Goal: Task Accomplishment & Management: Use online tool/utility

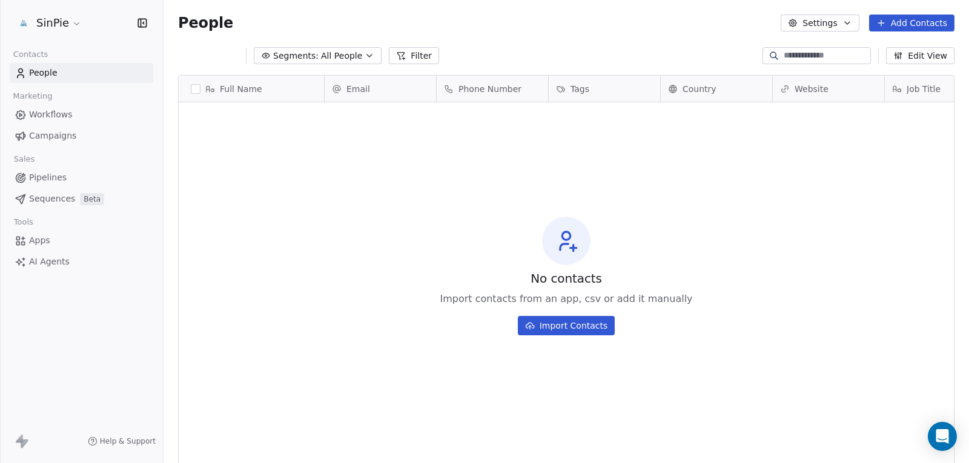
scroll to position [399, 797]
click at [73, 21] on html "SinPie Contacts People Marketing Workflows Campaigns Sales Pipelines Sequences …" at bounding box center [484, 231] width 969 height 463
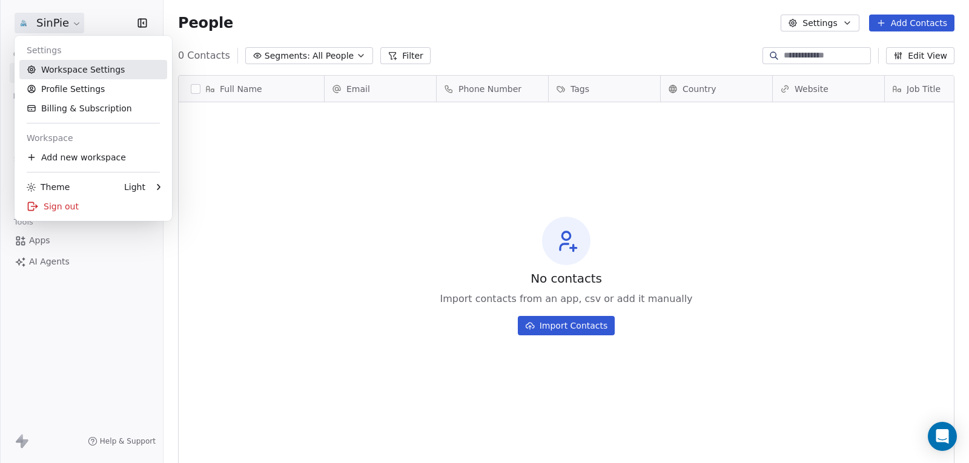
click at [64, 73] on link "Workspace Settings" at bounding box center [93, 69] width 148 height 19
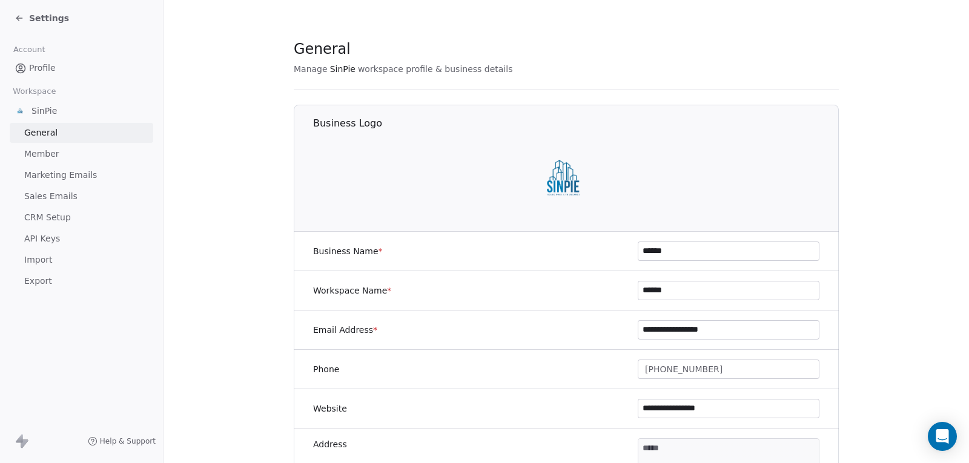
click at [53, 176] on span "Marketing Emails" at bounding box center [60, 175] width 73 height 13
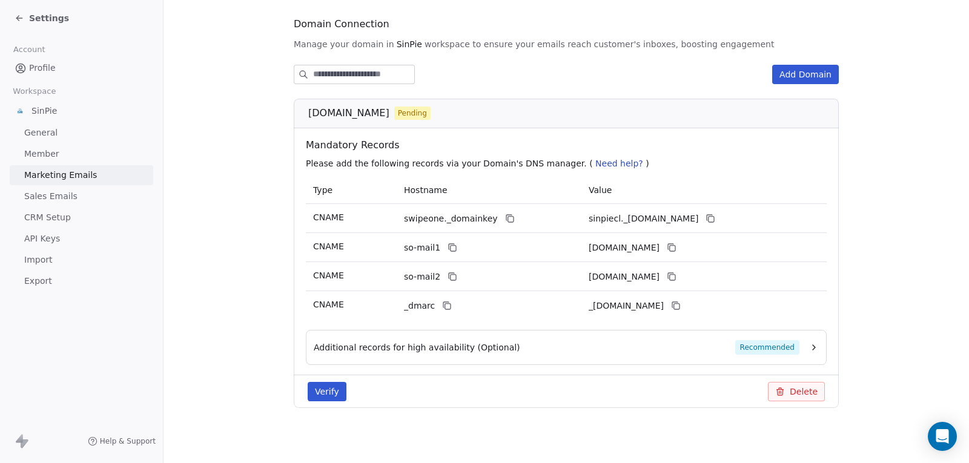
scroll to position [131, 0]
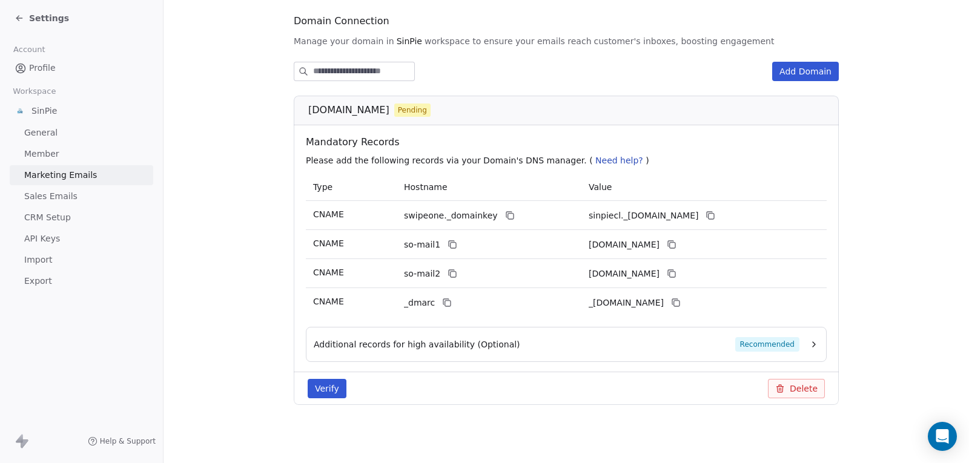
click at [322, 383] on button "Verify" at bounding box center [327, 388] width 39 height 19
click at [15, 18] on icon at bounding box center [20, 18] width 10 height 10
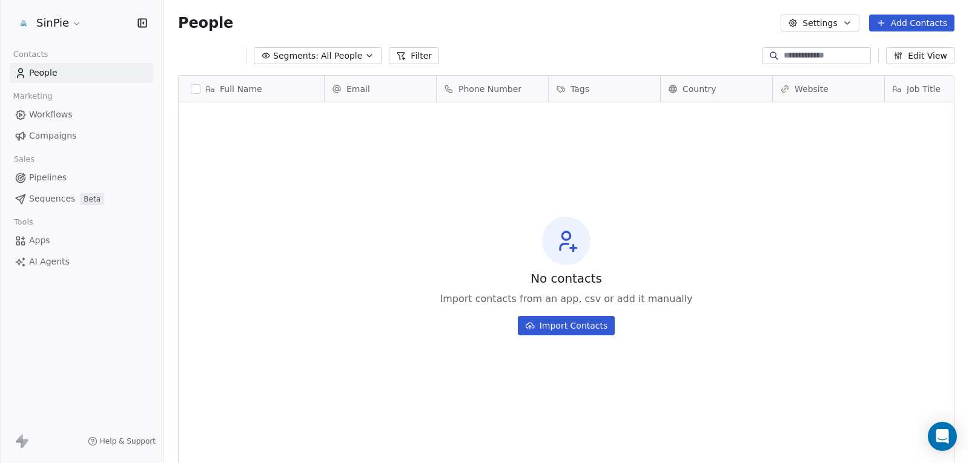
scroll to position [399, 797]
click at [37, 238] on span "Apps" at bounding box center [39, 240] width 21 height 13
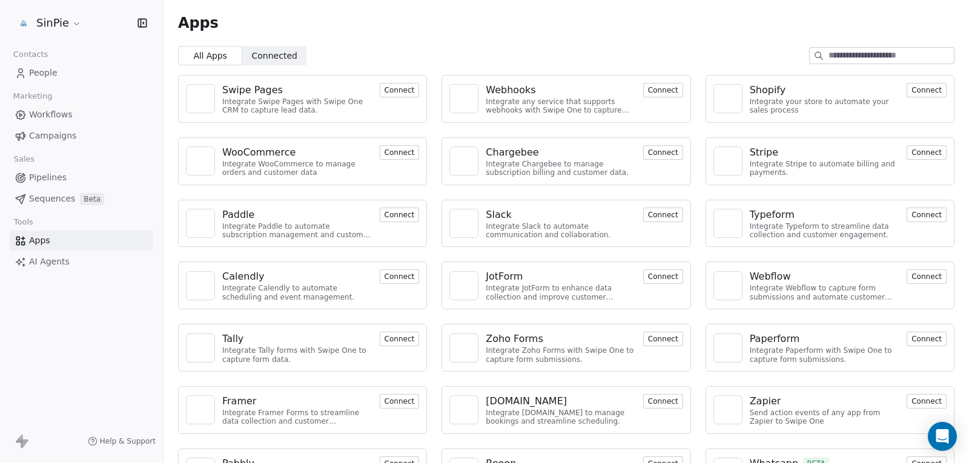
click at [391, 149] on button "Connect" at bounding box center [400, 152] width 40 height 15
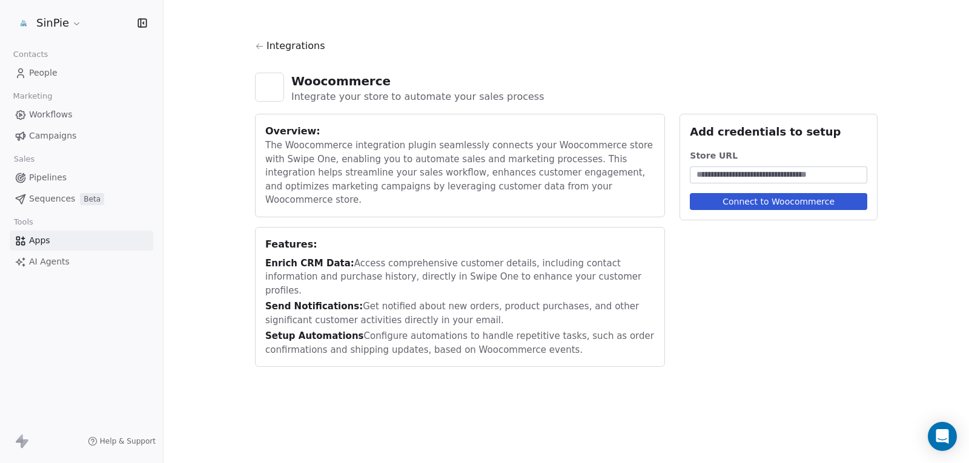
click at [733, 177] on input at bounding box center [778, 175] width 173 height 12
paste input "**********"
drag, startPoint x: 728, startPoint y: 173, endPoint x: 583, endPoint y: 173, distance: 144.8
click at [583, 173] on div "**********" at bounding box center [566, 240] width 623 height 253
type input "*********"
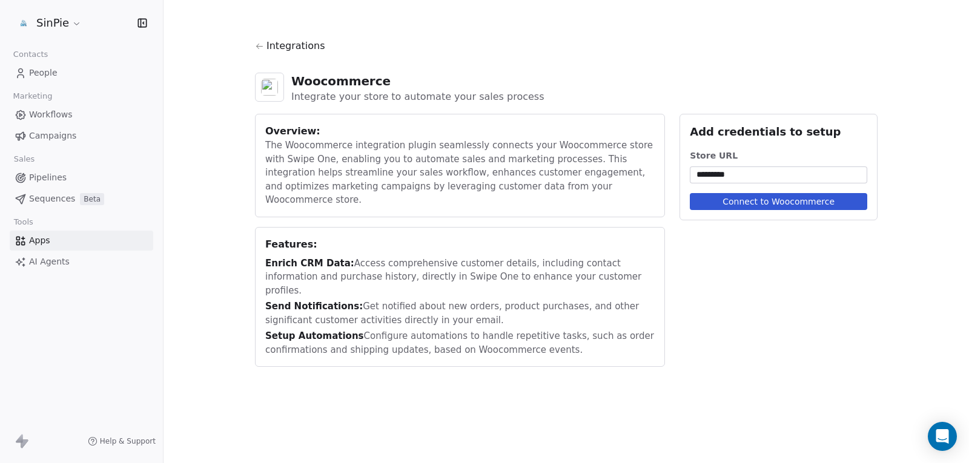
click at [703, 195] on button "Connect to Woocommerce" at bounding box center [778, 201] width 177 height 17
click at [741, 176] on input "*********" at bounding box center [778, 175] width 173 height 12
click at [735, 204] on button "Connect to Woocommerce" at bounding box center [778, 201] width 177 height 17
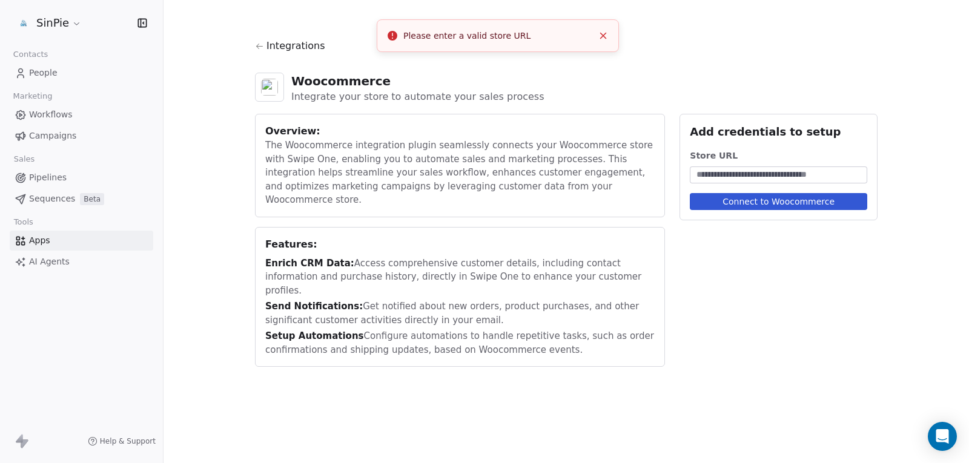
click at [601, 35] on icon "Close toast" at bounding box center [603, 35] width 11 height 11
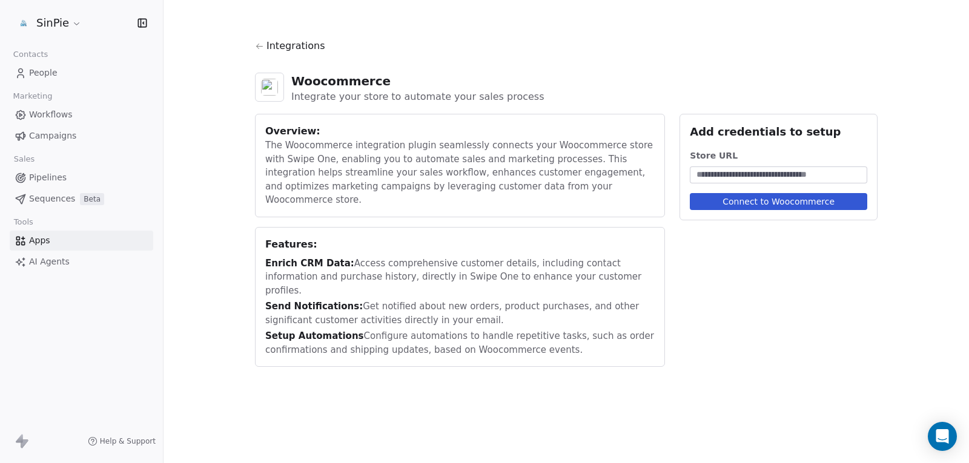
click at [270, 54] on div "Integrations" at bounding box center [566, 51] width 623 height 24
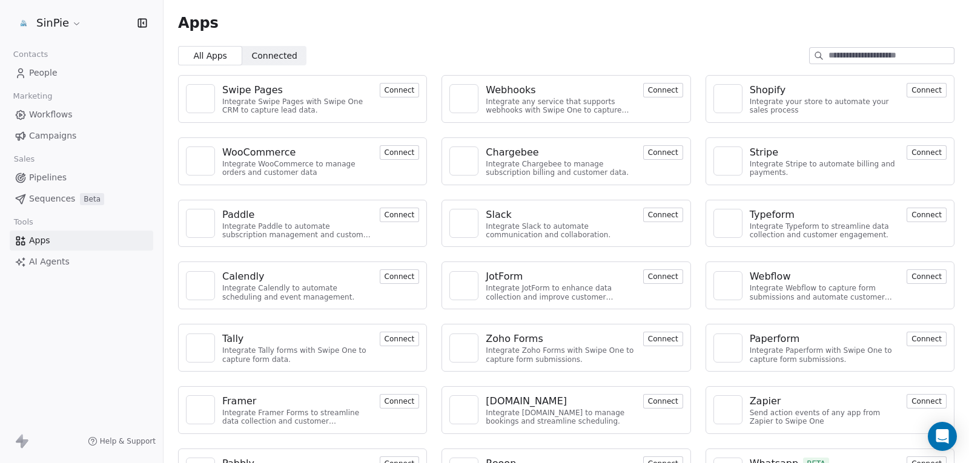
click at [657, 89] on button "Connect" at bounding box center [663, 90] width 40 height 15
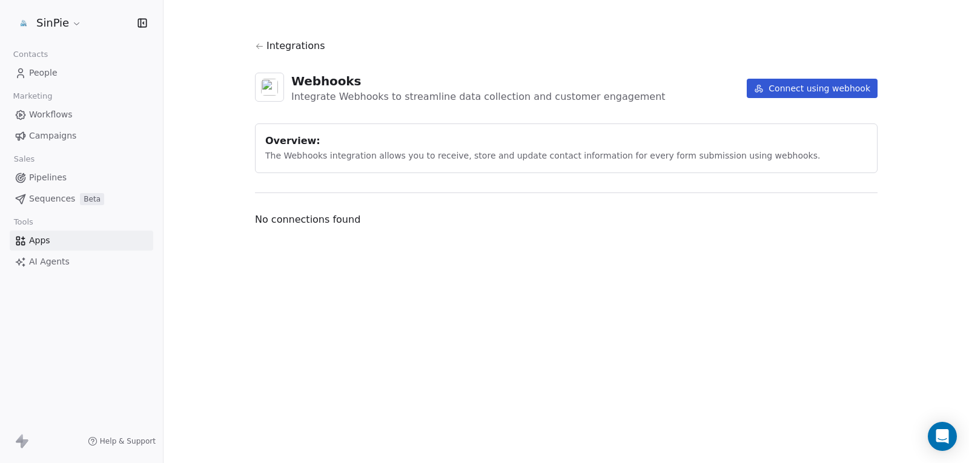
click at [801, 85] on button "Connect using webhook" at bounding box center [812, 88] width 131 height 19
